Goal: Task Accomplishment & Management: Manage account settings

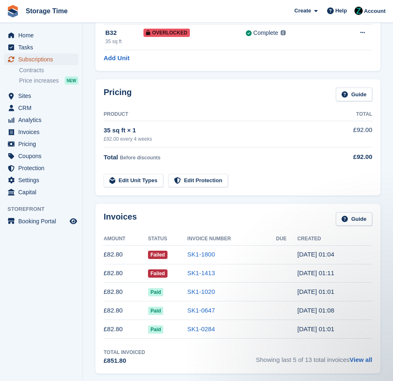
click at [53, 60] on span "Subscriptions" at bounding box center [43, 59] width 50 height 12
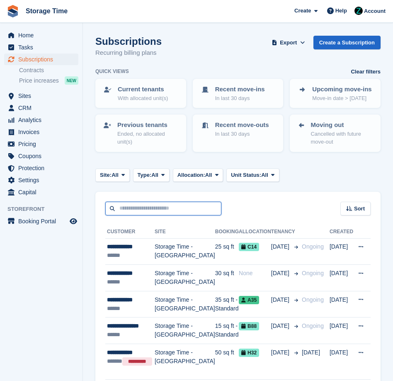
click at [153, 209] on input "text" at bounding box center [163, 208] width 116 height 14
type input "*****"
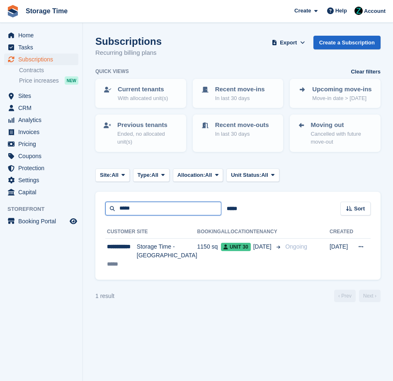
click at [158, 212] on input "*****" at bounding box center [163, 208] width 116 height 14
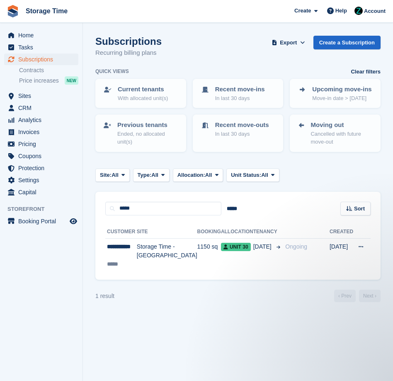
click at [243, 223] on div "**********" at bounding box center [237, 247] width 285 height 65
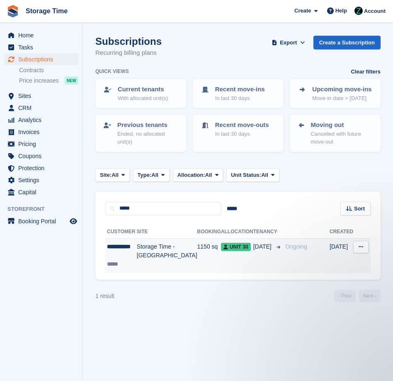
click at [228, 252] on td "Unit 30" at bounding box center [237, 255] width 32 height 35
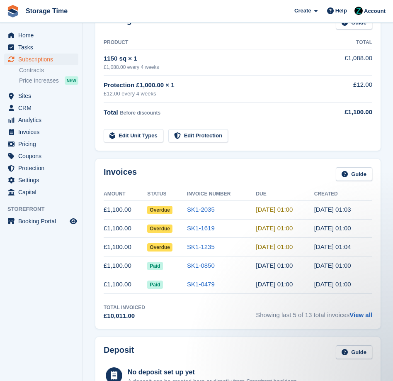
scroll to position [150, 0]
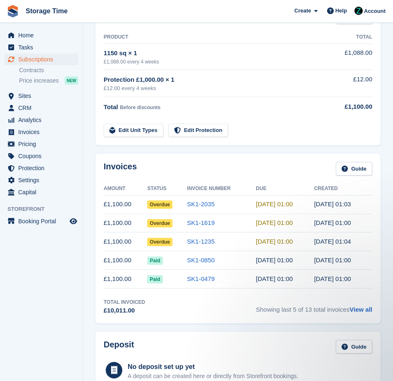
click at [233, 245] on td "SK1-1235" at bounding box center [221, 241] width 69 height 19
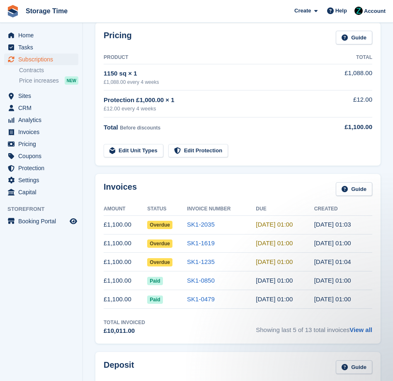
scroll to position [144, 0]
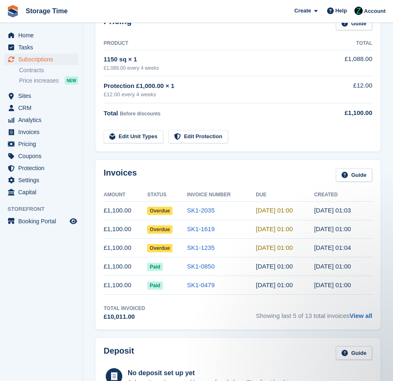
click at [241, 158] on div "Invoices Guide Amount Status Invoice Number Due Created £1,100.00 Overdue SK1-2…" at bounding box center [238, 244] width 294 height 178
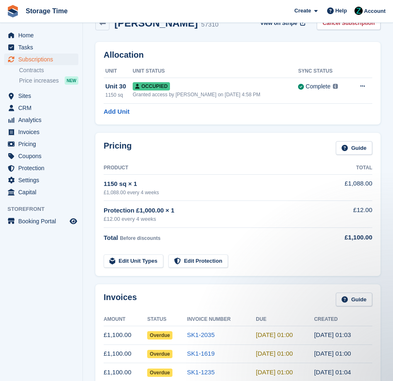
scroll to position [0, 0]
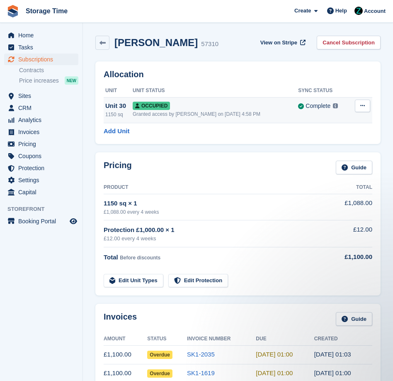
click at [192, 110] on div "Granted access by Zain Sarwar on 14th Jan, 4:58 PM" at bounding box center [215, 113] width 165 height 7
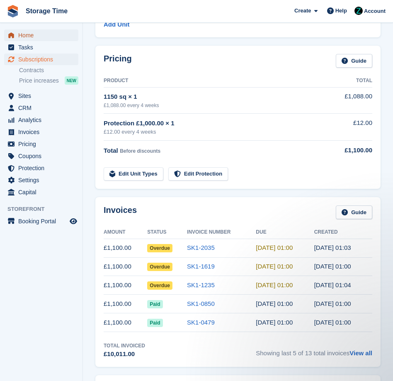
click at [38, 39] on span "Home" at bounding box center [43, 35] width 50 height 12
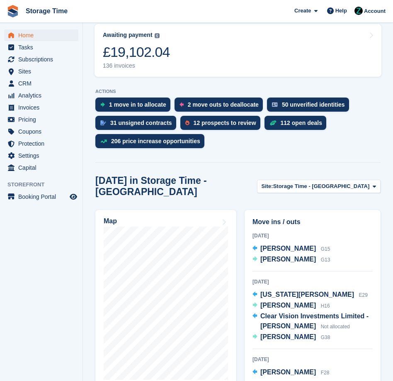
click at [214, 206] on div "Map" at bounding box center [165, 318] width 149 height 224
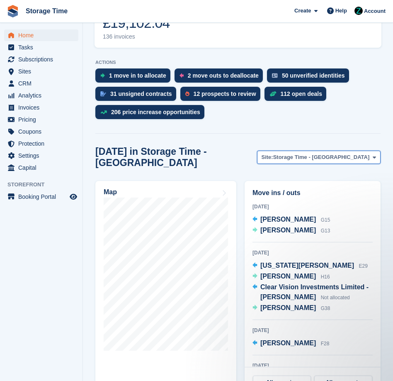
click at [346, 153] on span "Storage Time - [GEOGRAPHIC_DATA]" at bounding box center [321, 157] width 97 height 8
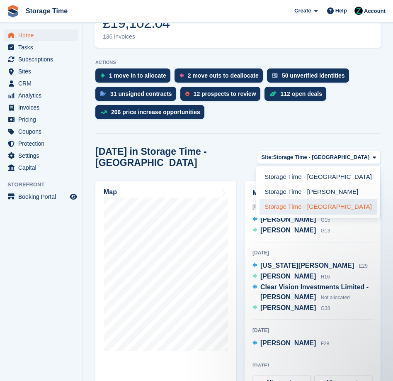
click at [338, 202] on link "Storage Time - [GEOGRAPHIC_DATA]" at bounding box center [318, 206] width 117 height 15
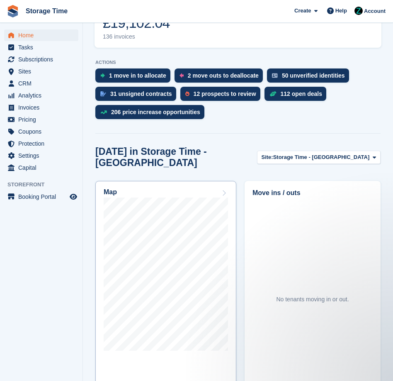
click at [209, 188] on div "Map" at bounding box center [166, 192] width 124 height 9
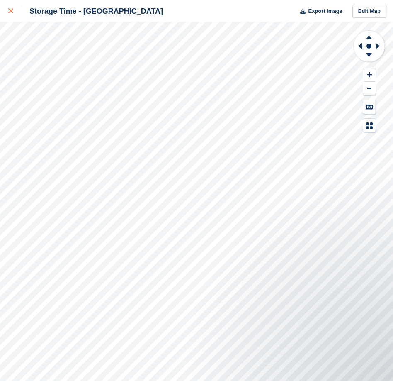
click at [8, 13] on icon at bounding box center [10, 10] width 5 height 5
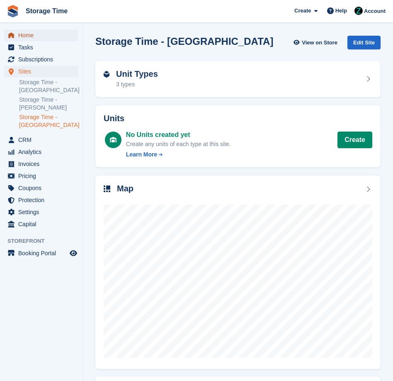
click at [31, 30] on span "Home" at bounding box center [43, 35] width 50 height 12
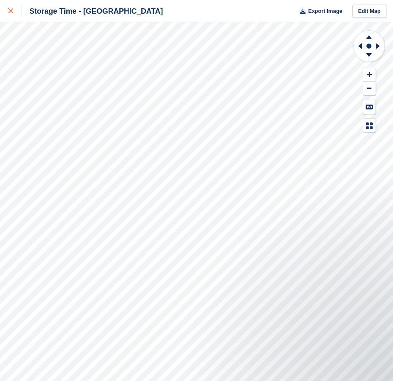
click at [4, 2] on link at bounding box center [11, 11] width 22 height 22
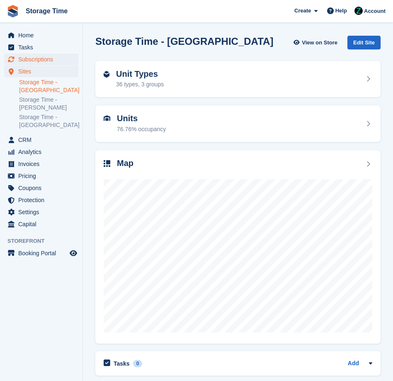
click at [34, 57] on span "Subscriptions" at bounding box center [43, 59] width 50 height 12
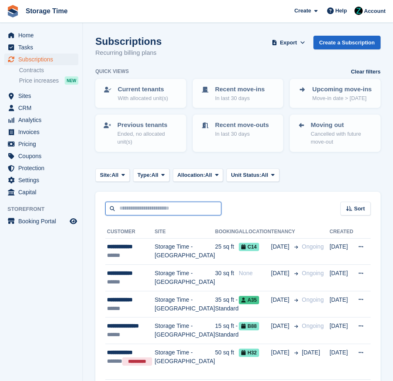
click at [170, 212] on input "text" at bounding box center [163, 208] width 116 height 14
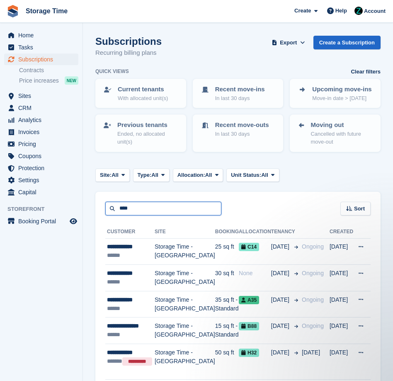
type input "****"
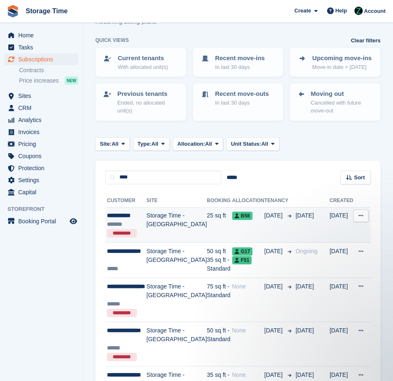
click at [207, 234] on td "25 sq ft" at bounding box center [219, 225] width 25 height 36
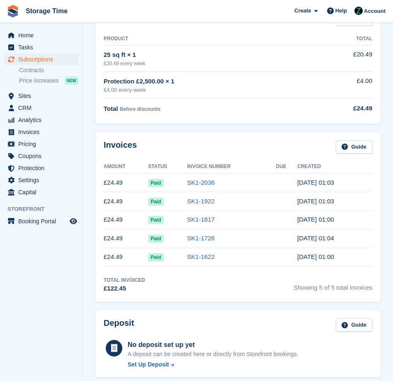
scroll to position [136, 0]
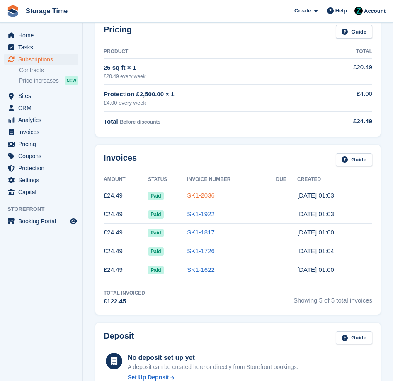
click at [197, 192] on link "SK1-2036" at bounding box center [201, 195] width 28 height 7
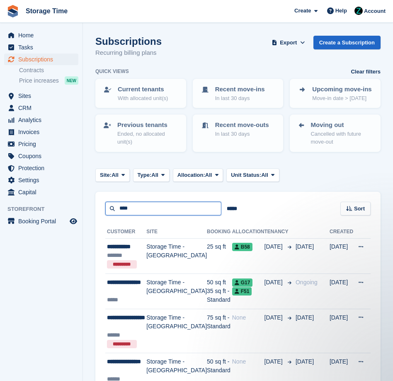
click at [148, 211] on input "****" at bounding box center [163, 208] width 116 height 14
type input "**********"
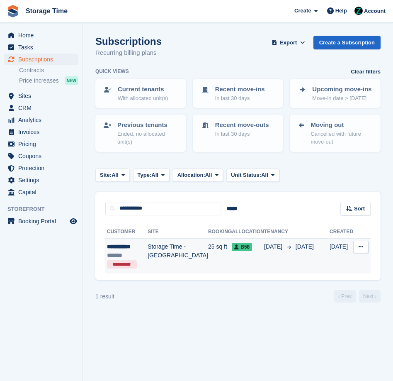
click at [189, 260] on td "Storage Time - [GEOGRAPHIC_DATA]" at bounding box center [178, 255] width 61 height 35
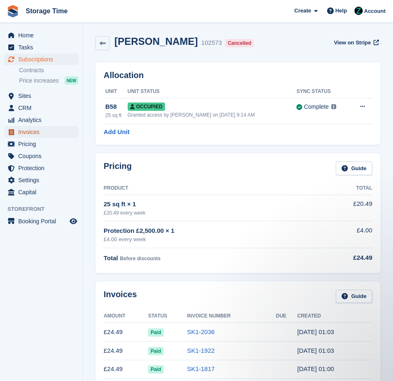
click at [19, 127] on span "Invoices" at bounding box center [43, 132] width 50 height 12
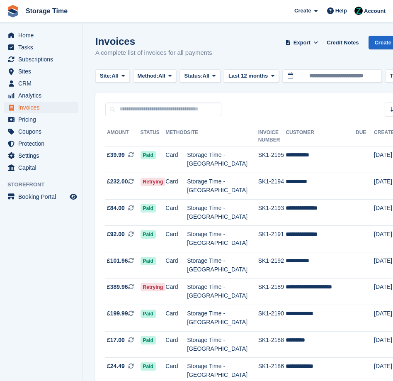
click at [133, 97] on div "Sort Sort by Date created Created (oldest first) Created (newest first)" at bounding box center [260, 104] width 330 height 24
click at [146, 109] on input "text" at bounding box center [163, 109] width 116 height 14
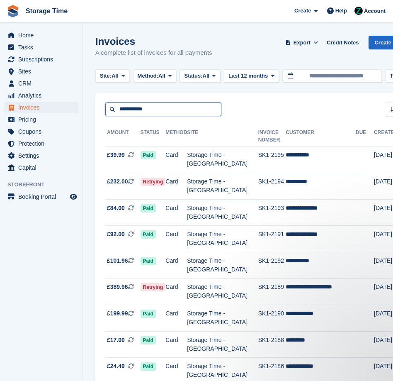
type input "**********"
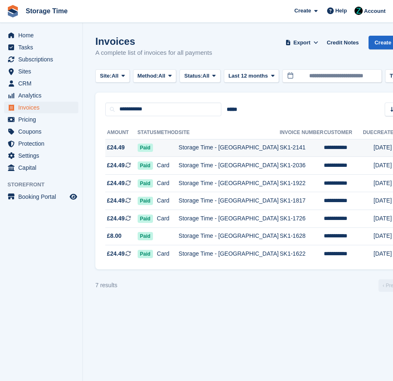
click at [230, 152] on td "Storage Time - [GEOGRAPHIC_DATA]" at bounding box center [229, 148] width 101 height 18
click at [351, 161] on td "**********" at bounding box center [343, 166] width 39 height 18
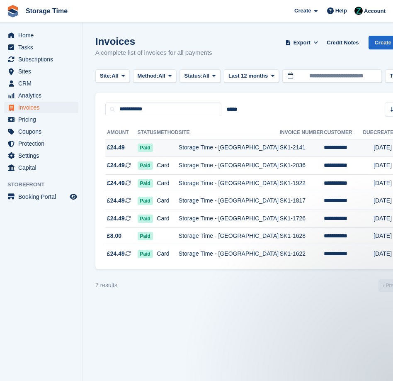
click at [301, 145] on td "SK1-2141" at bounding box center [302, 148] width 44 height 18
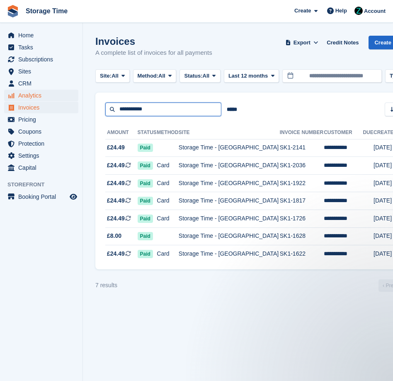
drag, startPoint x: 166, startPoint y: 109, endPoint x: 48, endPoint y: 92, distance: 119.4
click at [48, 92] on div "Home Tasks Subscriptions Subscriptions Subscriptions Contracts Price increases …" at bounding box center [196, 190] width 393 height 381
type input "*****"
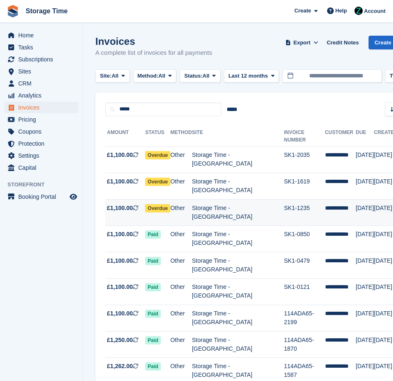
click at [226, 199] on td "Storage Time - [GEOGRAPHIC_DATA]" at bounding box center [238, 212] width 92 height 27
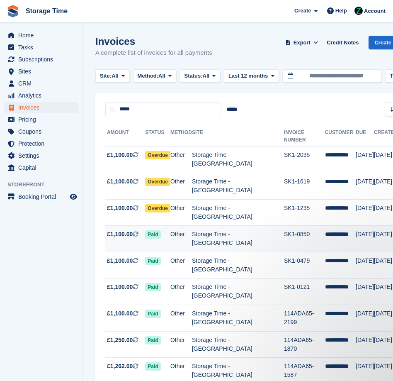
click at [236, 226] on td "Storage Time - [GEOGRAPHIC_DATA]" at bounding box center [238, 239] width 92 height 27
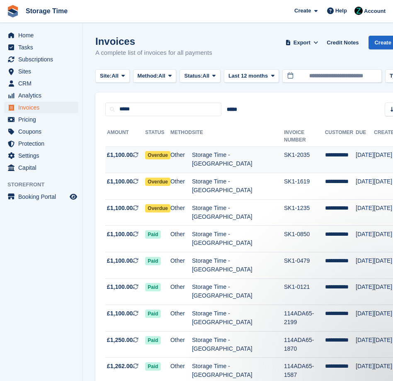
click at [284, 146] on td "SK1-2035" at bounding box center [304, 159] width 41 height 27
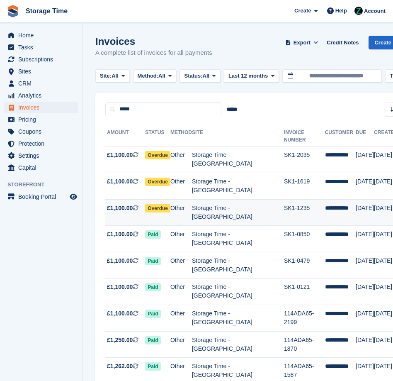
click at [232, 199] on td "Storage Time - [GEOGRAPHIC_DATA]" at bounding box center [238, 212] width 92 height 27
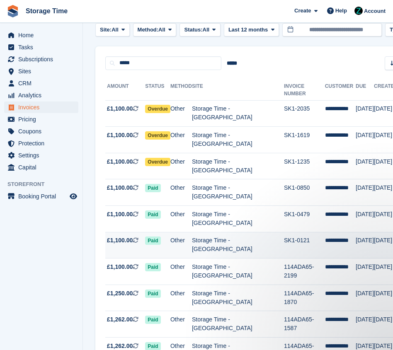
scroll to position [57, 0]
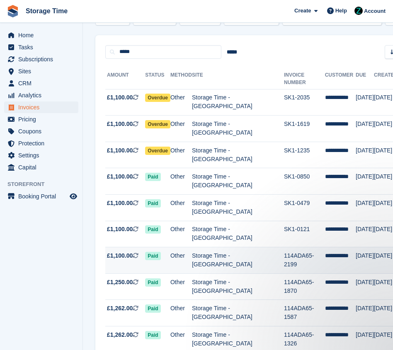
click at [301, 247] on td "114ADA65-2199" at bounding box center [304, 260] width 41 height 27
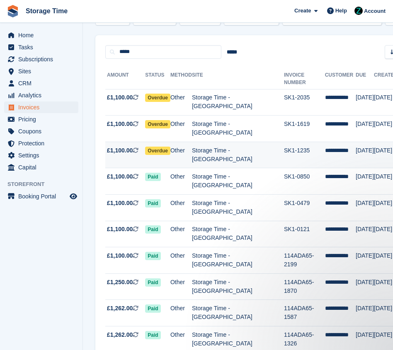
click at [258, 142] on td "Storage Time - [GEOGRAPHIC_DATA]" at bounding box center [238, 155] width 92 height 27
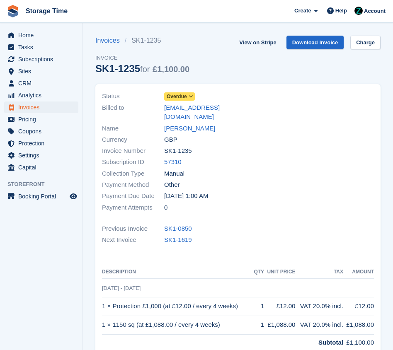
click at [192, 96] on icon at bounding box center [191, 96] width 5 height 5
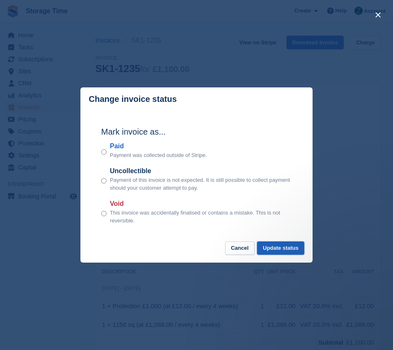
click at [276, 242] on button "Update status" at bounding box center [280, 249] width 47 height 14
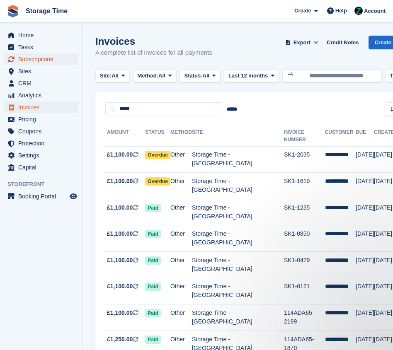
click at [57, 55] on span "Subscriptions" at bounding box center [43, 59] width 50 height 12
